Goal: Book appointment/travel/reservation

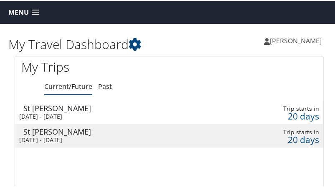
click at [31, 15] on link "Menu" at bounding box center [23, 12] width 39 height 14
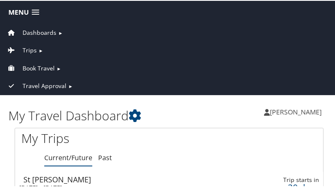
click at [48, 63] on span "Book Travel" at bounding box center [39, 67] width 32 height 9
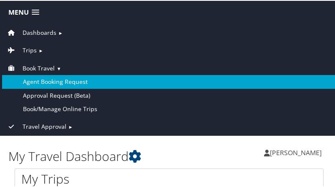
click at [82, 80] on link "Agent Booking Request" at bounding box center [169, 80] width 335 height 13
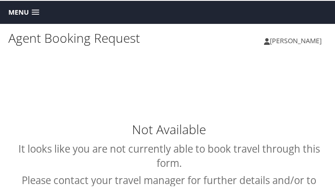
select select "intermountain@cbtravel.com"
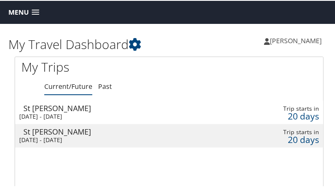
click at [36, 14] on span at bounding box center [36, 12] width 8 height 6
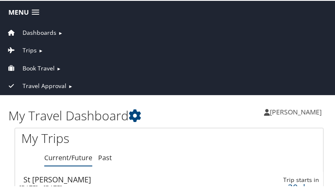
click at [52, 64] on span "Book Travel" at bounding box center [39, 67] width 32 height 9
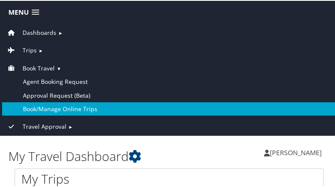
click at [75, 105] on link "Book/Manage Online Trips" at bounding box center [169, 107] width 335 height 13
